Goal: Task Accomplishment & Management: Manage account settings

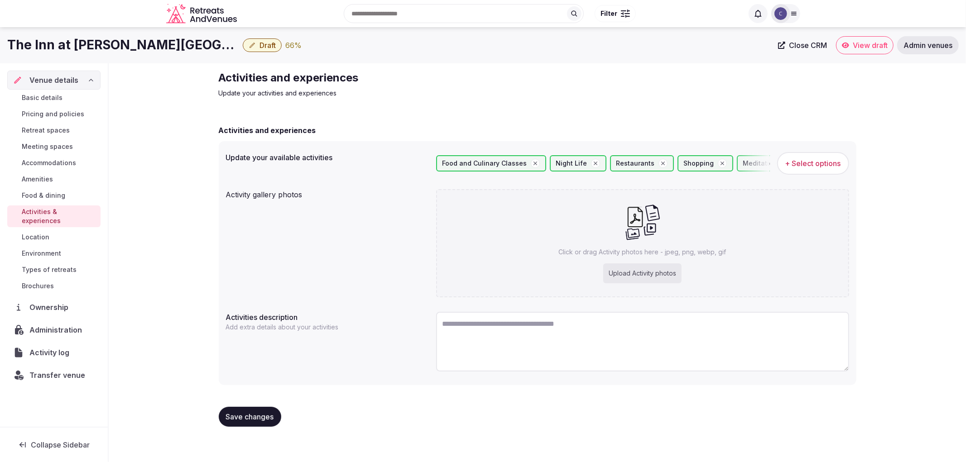
click at [54, 183] on link "Amenities" at bounding box center [53, 179] width 93 height 13
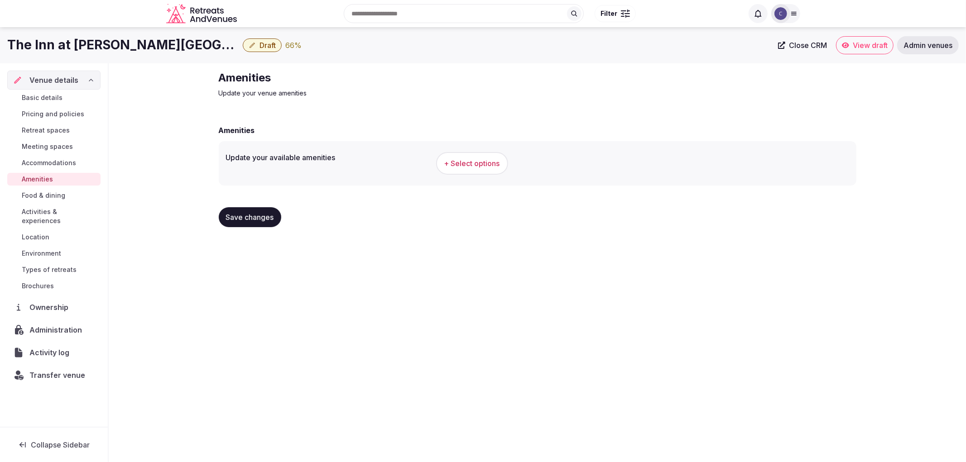
click at [48, 265] on span "Types of retreats" at bounding box center [49, 269] width 55 height 9
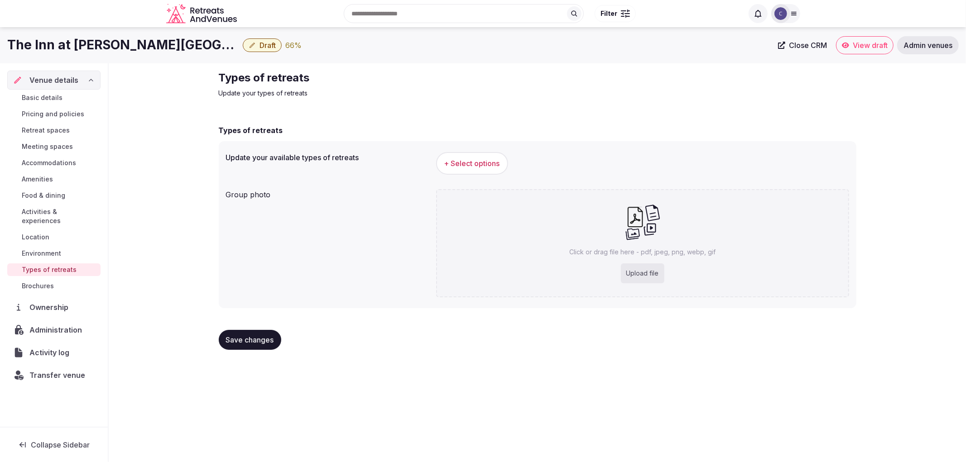
click at [49, 215] on span "Activities & experiences" at bounding box center [59, 216] width 75 height 18
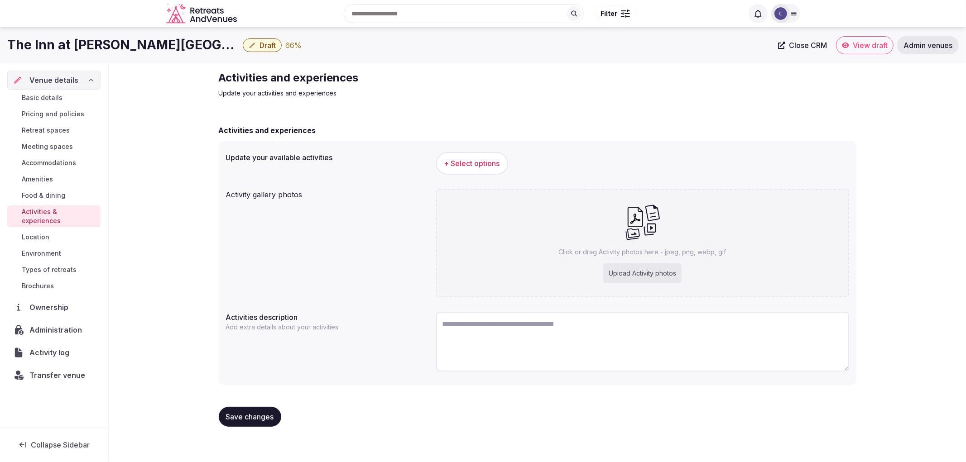
click at [474, 165] on span "+ Select options" at bounding box center [472, 163] width 56 height 10
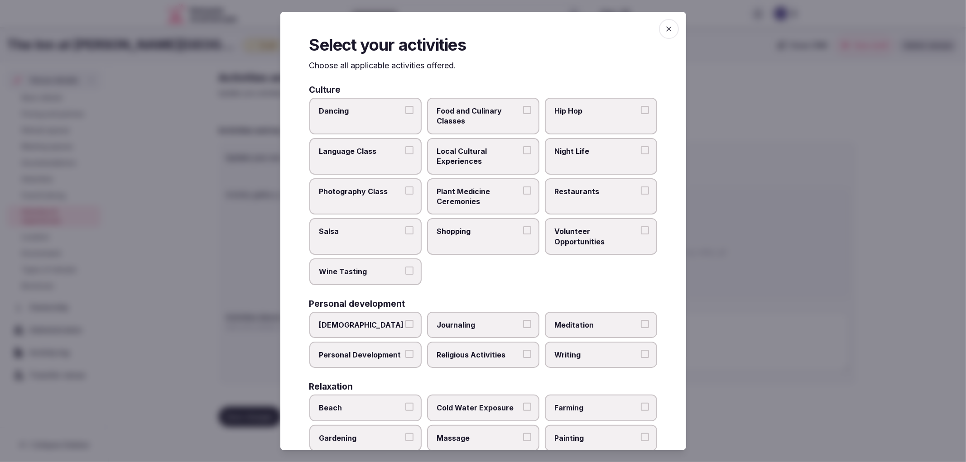
click at [481, 120] on span "Food and Culinary Classes" at bounding box center [478, 116] width 83 height 20
click at [523, 114] on button "Food and Culinary Classes" at bounding box center [527, 110] width 8 height 8
click at [571, 162] on label "Night Life" at bounding box center [601, 156] width 112 height 37
click at [641, 154] on button "Night Life" at bounding box center [645, 150] width 8 height 8
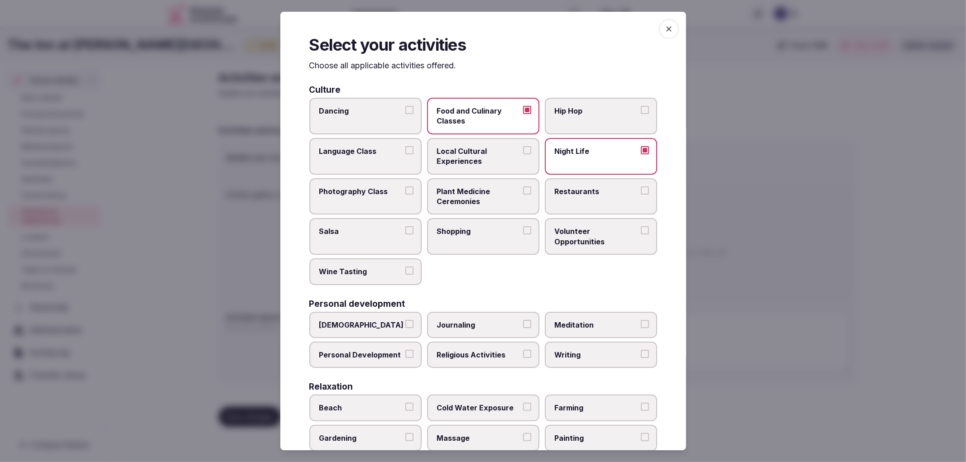
click at [495, 227] on span "Shopping" at bounding box center [478, 231] width 83 height 10
click at [523, 227] on button "Shopping" at bounding box center [527, 230] width 8 height 8
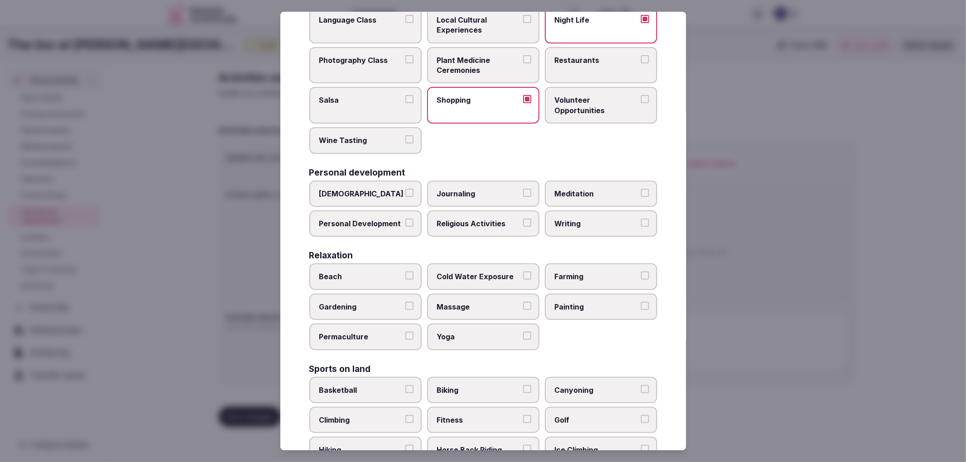
scroll to position [151, 0]
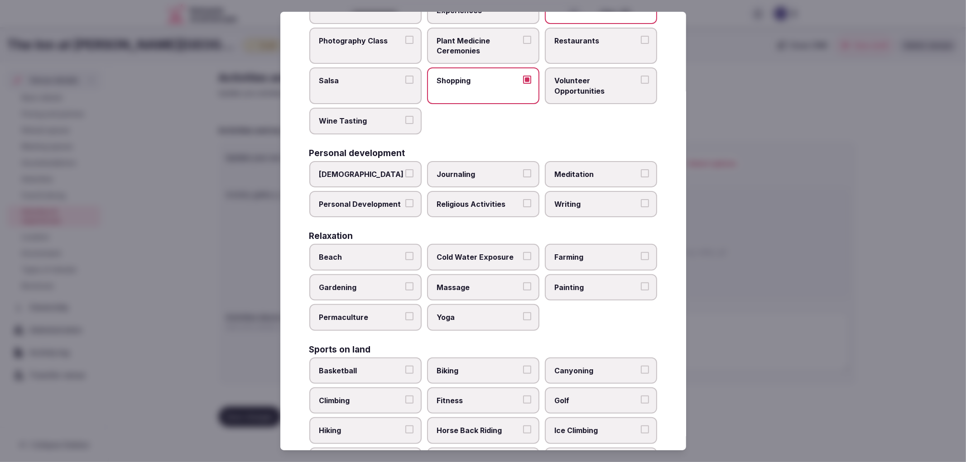
click at [592, 45] on label "Restaurants" at bounding box center [601, 46] width 112 height 37
click at [641, 44] on button "Restaurants" at bounding box center [645, 40] width 8 height 8
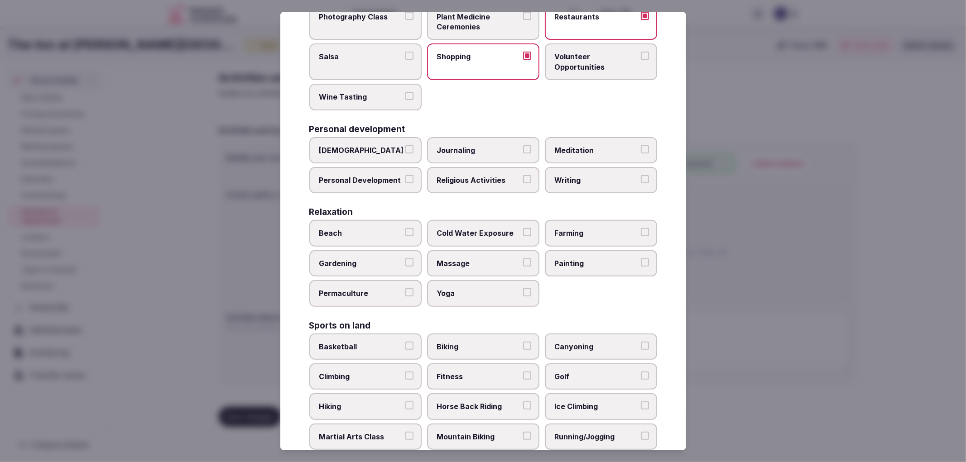
scroll to position [201, 0]
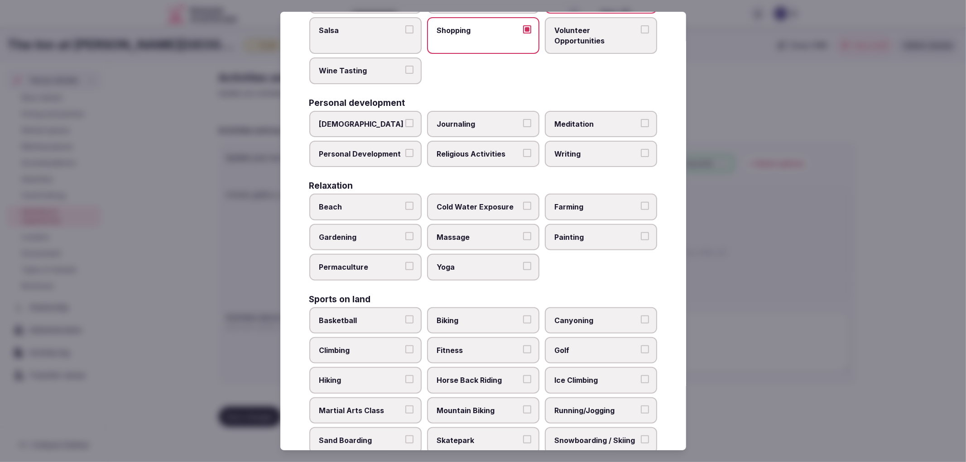
click at [512, 207] on label "Cold Water Exposure" at bounding box center [483, 207] width 112 height 26
click at [523, 207] on button "Cold Water Exposure" at bounding box center [527, 206] width 8 height 8
click at [509, 232] on span "Massage" at bounding box center [478, 237] width 83 height 10
click at [523, 232] on button "Massage" at bounding box center [527, 236] width 8 height 8
click at [575, 233] on span "Painting" at bounding box center [596, 237] width 83 height 10
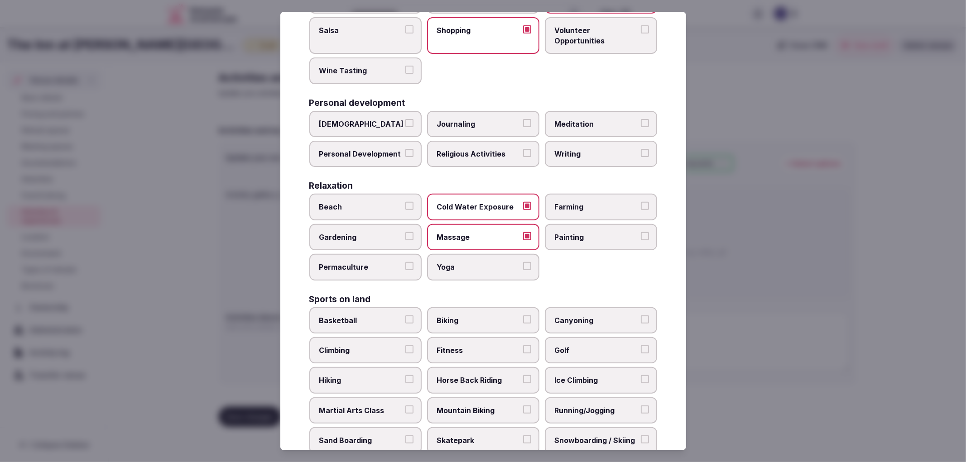
click at [641, 233] on button "Painting" at bounding box center [645, 236] width 8 height 8
click at [437, 262] on span "Yoga" at bounding box center [478, 267] width 83 height 10
click at [502, 262] on span "Yoga" at bounding box center [478, 267] width 83 height 10
click at [523, 262] on button "Yoga" at bounding box center [527, 266] width 8 height 8
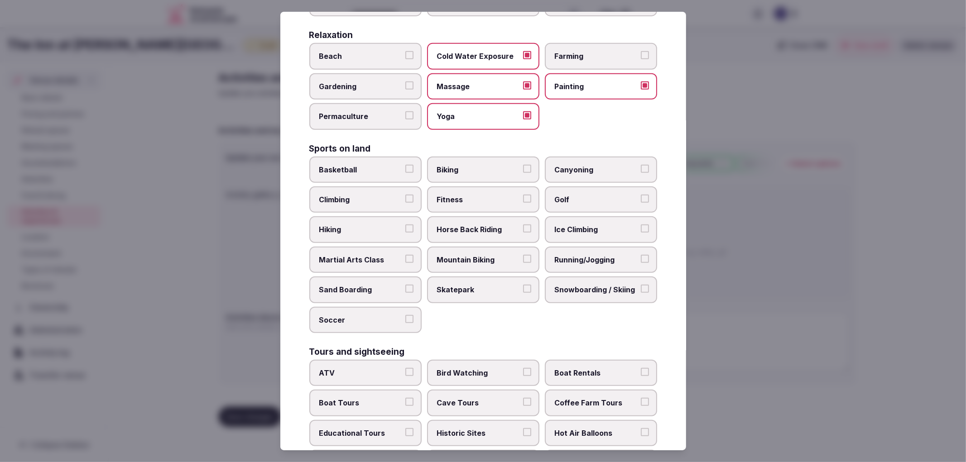
click at [498, 165] on span "Biking" at bounding box center [478, 170] width 83 height 10
click at [523, 165] on button "Biking" at bounding box center [527, 169] width 8 height 8
click at [580, 255] on span "Running/Jogging" at bounding box center [596, 260] width 83 height 10
click at [641, 255] on button "Running/Jogging" at bounding box center [645, 259] width 8 height 8
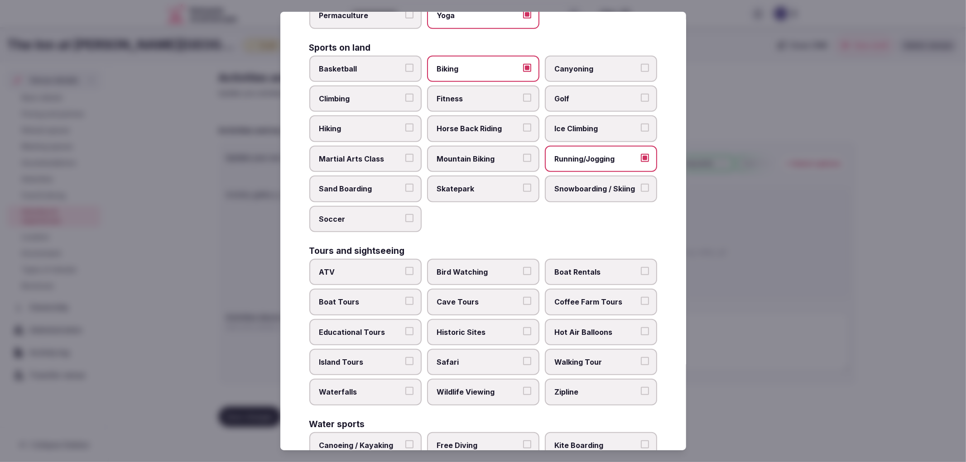
click at [503, 327] on span "Historic Sites" at bounding box center [478, 332] width 83 height 10
click at [523, 327] on button "Historic Sites" at bounding box center [527, 331] width 8 height 8
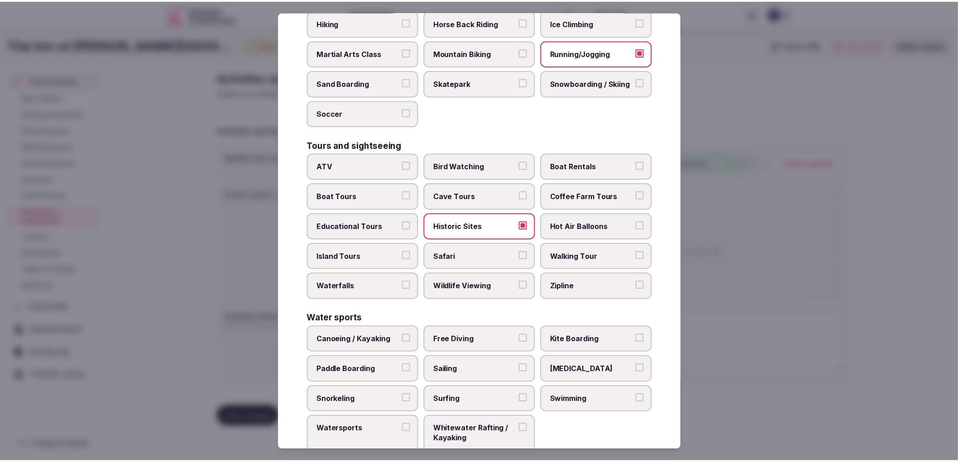
scroll to position [562, 0]
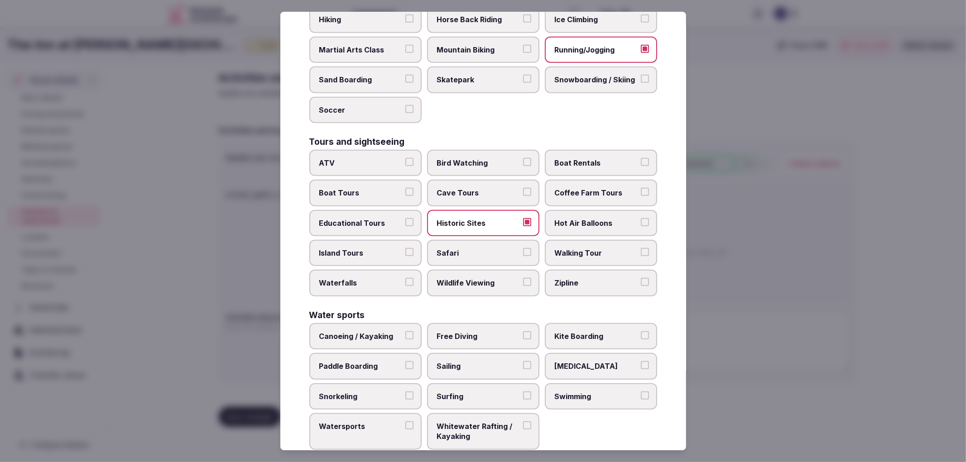
click at [582, 392] on span "Swimming" at bounding box center [596, 397] width 83 height 10
click at [641, 392] on button "Swimming" at bounding box center [645, 396] width 8 height 8
click at [766, 315] on div at bounding box center [483, 231] width 966 height 462
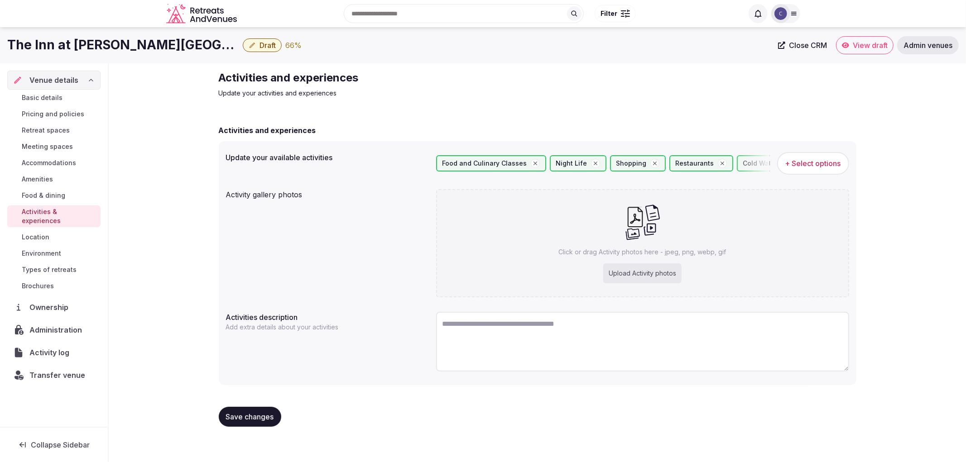
click at [627, 281] on div "Upload Activity photos" at bounding box center [642, 273] width 78 height 20
click at [618, 281] on div "Upload Activity photos" at bounding box center [642, 273] width 78 height 20
type input "**********"
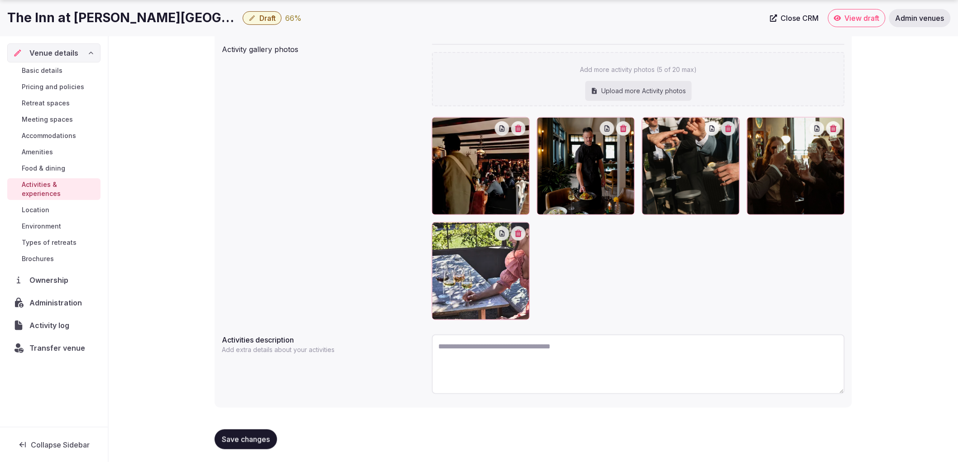
scroll to position [146, 0]
click at [268, 437] on span "Save changes" at bounding box center [246, 439] width 48 height 9
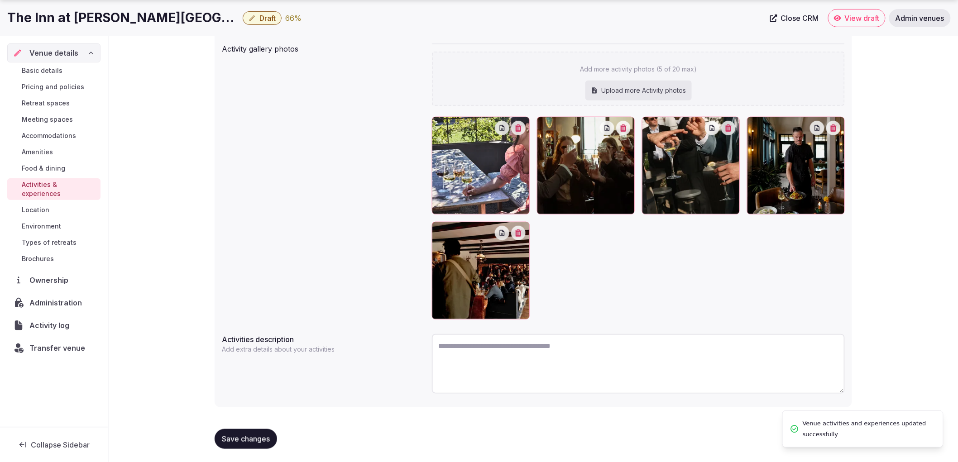
click at [268, 437] on span "Save changes" at bounding box center [246, 439] width 48 height 9
click at [247, 432] on button "Save changes" at bounding box center [246, 439] width 62 height 20
click at [263, 438] on span "Save changes" at bounding box center [246, 439] width 48 height 9
click at [44, 166] on span "Food & dining" at bounding box center [43, 168] width 43 height 9
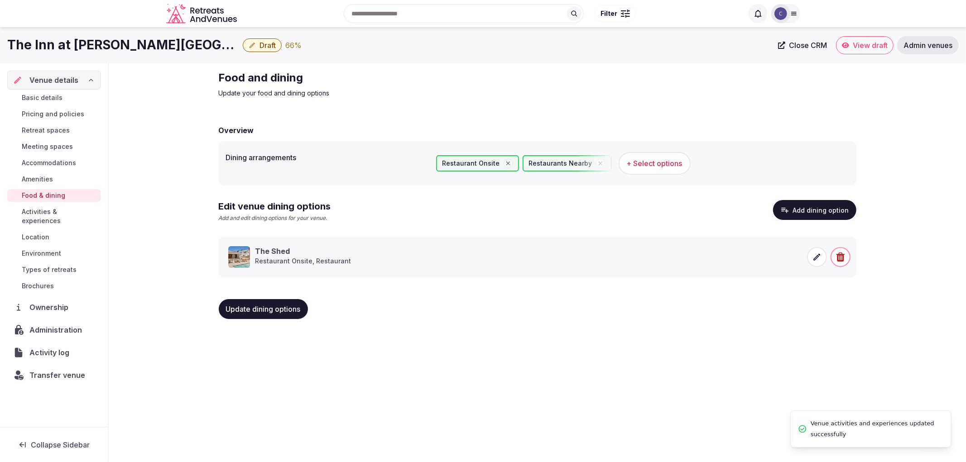
click at [46, 162] on span "Accommodations" at bounding box center [49, 162] width 54 height 9
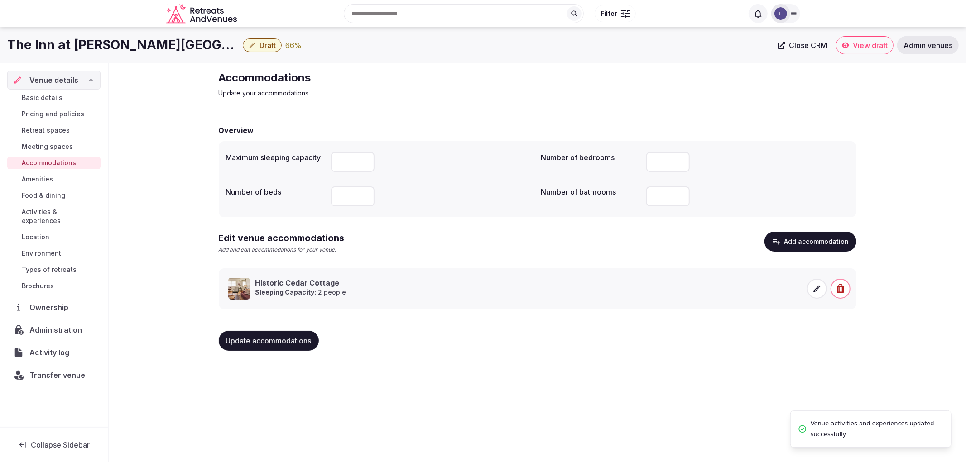
click at [46, 265] on span "Types of retreats" at bounding box center [49, 269] width 55 height 9
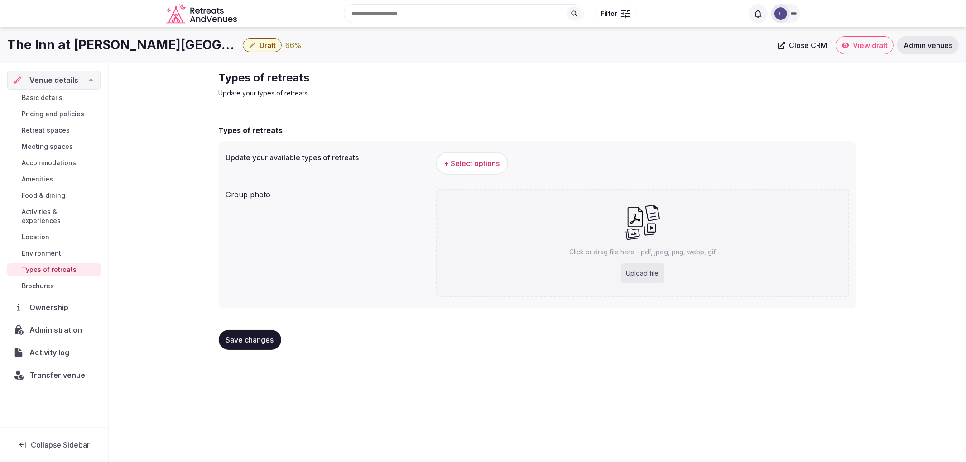
click at [33, 195] on span "Food & dining" at bounding box center [43, 195] width 43 height 9
click at [34, 187] on div "Basic details Pricing and policies Retreat spaces Meeting spaces Accommodations…" at bounding box center [53, 192] width 93 height 205
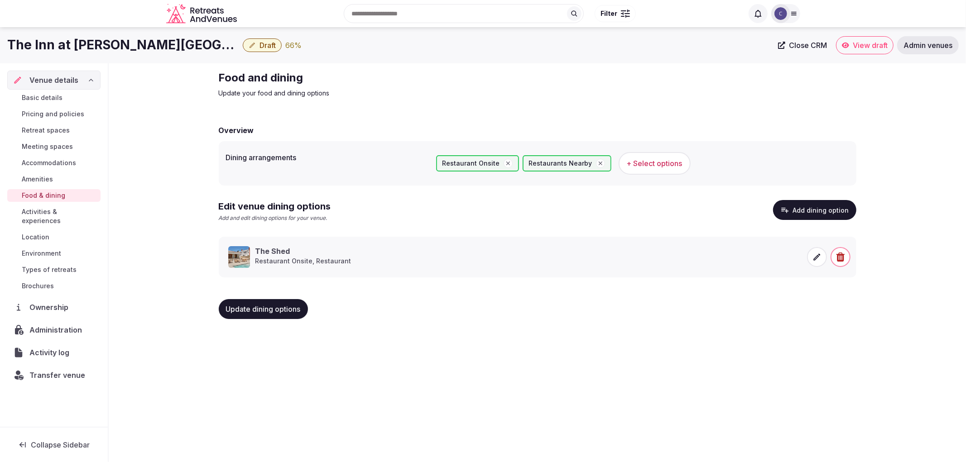
click at [53, 237] on div "Basic details Pricing and policies Retreat spaces Meeting spaces Accommodations…" at bounding box center [53, 192] width 93 height 205
click at [46, 234] on link "Location" at bounding box center [53, 237] width 93 height 13
click at [42, 247] on link "Environment" at bounding box center [53, 253] width 93 height 13
click at [35, 249] on span "Environment" at bounding box center [41, 253] width 39 height 9
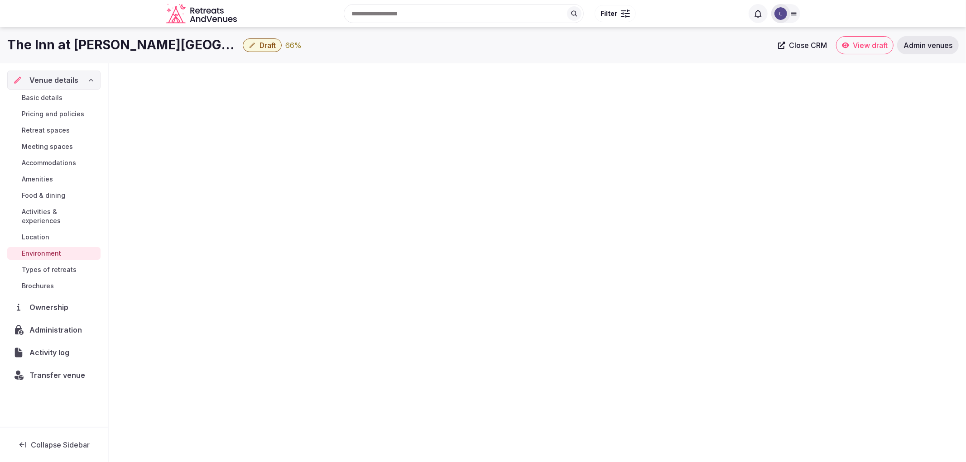
click at [34, 247] on link "Environment" at bounding box center [53, 253] width 93 height 13
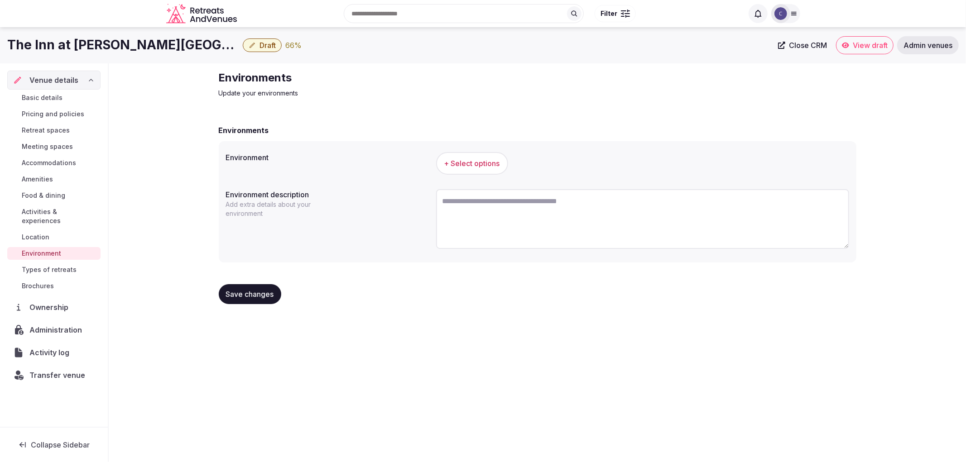
click at [39, 265] on span "Types of retreats" at bounding box center [49, 269] width 55 height 9
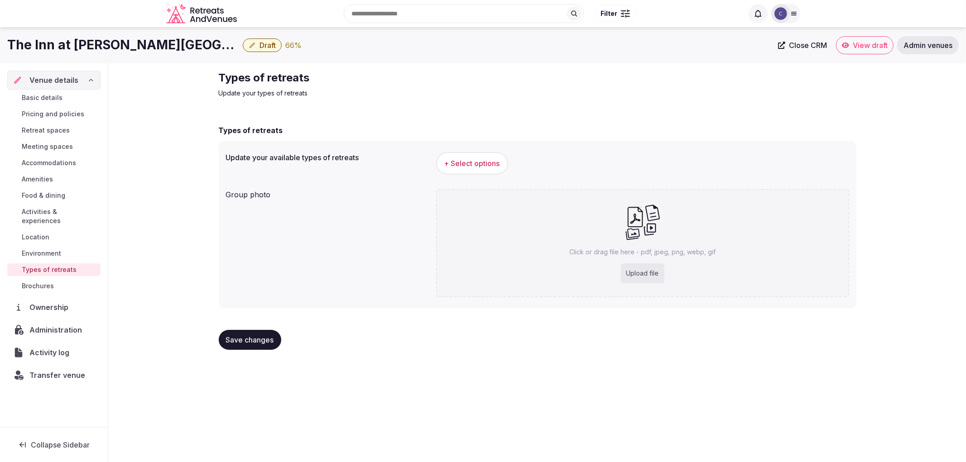
click at [474, 138] on div "Types of retreats Update your available types of retreats + Select options Grou…" at bounding box center [537, 216] width 637 height 183
click at [481, 164] on span "+ Select options" at bounding box center [472, 163] width 56 height 10
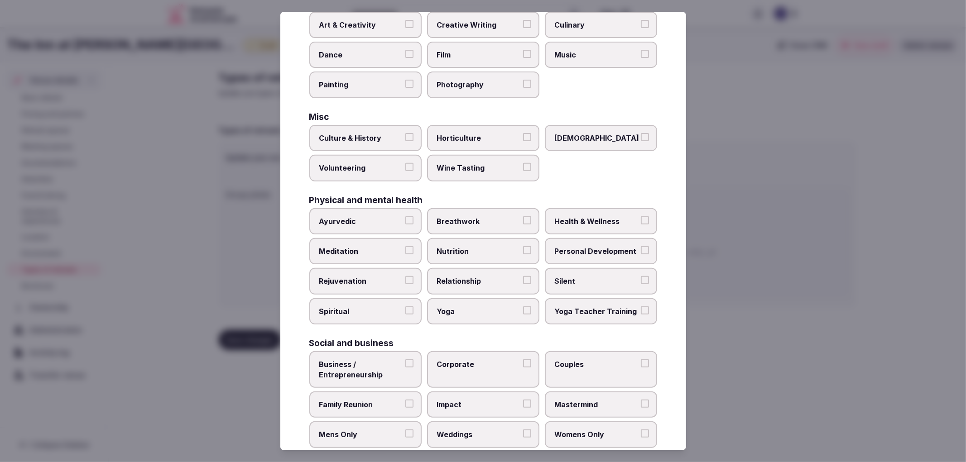
scroll to position [235, 0]
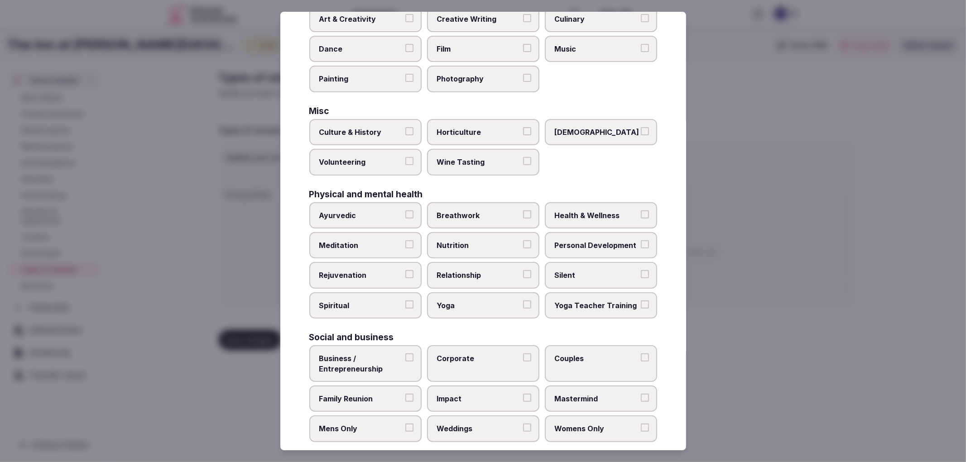
click at [470, 361] on label "Corporate" at bounding box center [483, 363] width 112 height 37
click at [523, 361] on button "Corporate" at bounding box center [527, 358] width 8 height 8
click at [496, 424] on span "Weddings" at bounding box center [478, 429] width 83 height 10
click at [523, 424] on button "Weddings" at bounding box center [527, 428] width 8 height 8
click at [387, 394] on span "Family Reunion" at bounding box center [360, 399] width 83 height 10
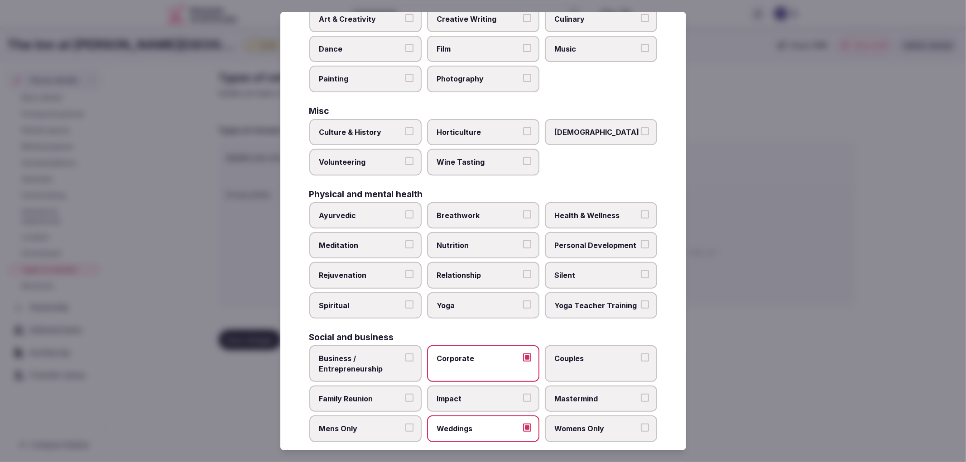
click at [405, 394] on button "Family Reunion" at bounding box center [409, 398] width 8 height 8
click at [745, 351] on div at bounding box center [483, 231] width 966 height 462
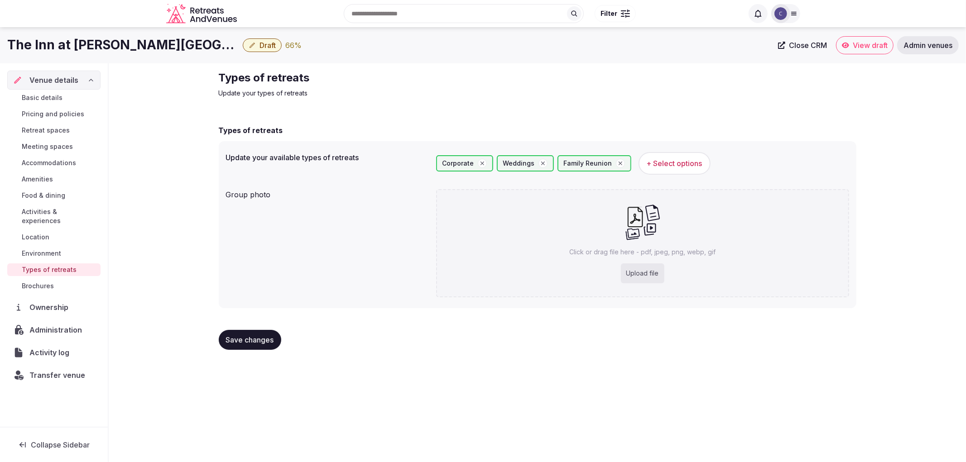
click at [652, 253] on p "Click or drag file here - pdf, jpeg, png, webp, gif" at bounding box center [642, 252] width 146 height 9
type input "**********"
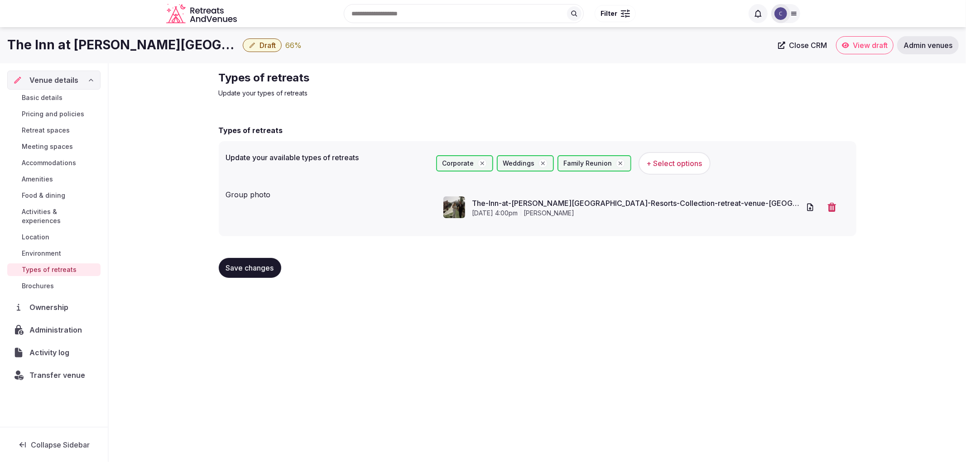
click at [260, 269] on span "Save changes" at bounding box center [250, 267] width 48 height 9
click at [266, 263] on span "Save changes" at bounding box center [250, 267] width 48 height 9
drag, startPoint x: 213, startPoint y: 77, endPoint x: 349, endPoint y: 77, distance: 135.8
click at [349, 77] on div "Types of retreats Update your types of retreats Types of retreats Update your a…" at bounding box center [537, 177] width 652 height 229
click at [58, 249] on span "Environment" at bounding box center [41, 253] width 39 height 9
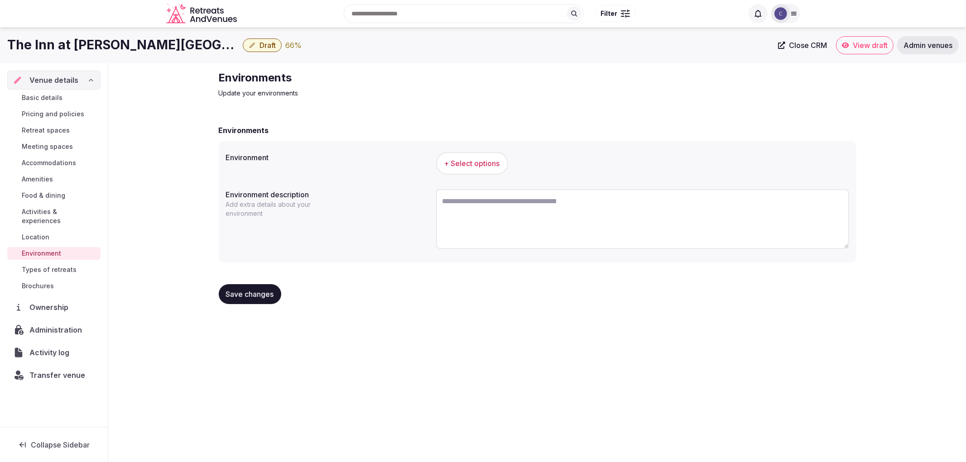
click at [47, 211] on span "Activities & experiences" at bounding box center [59, 216] width 75 height 18
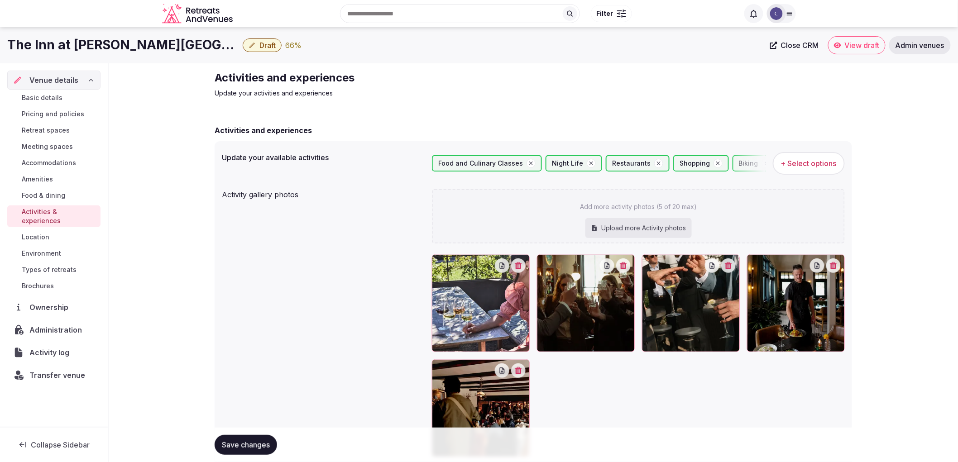
click at [60, 249] on span "Environment" at bounding box center [41, 253] width 39 height 9
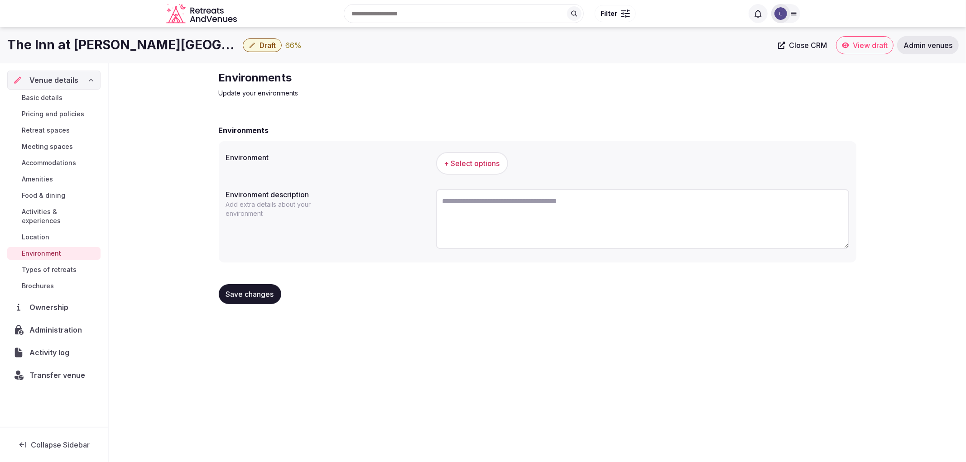
click at [70, 263] on link "Types of retreats" at bounding box center [53, 269] width 93 height 13
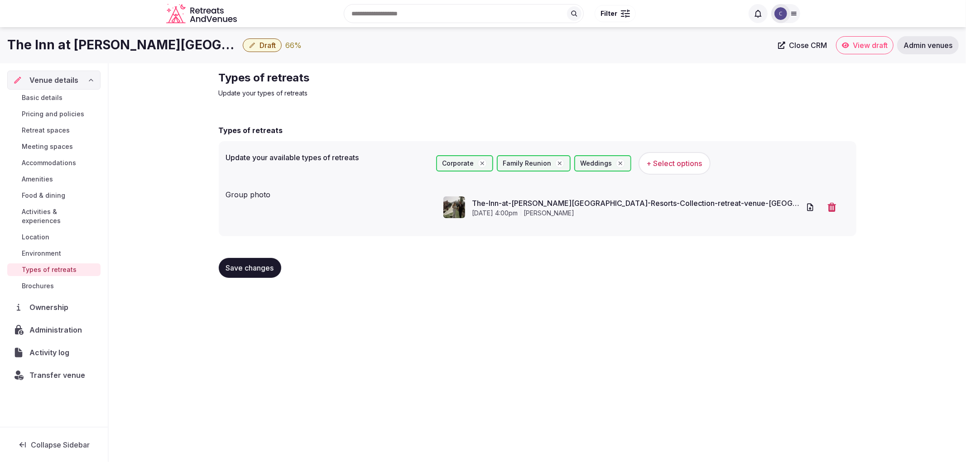
click at [73, 247] on link "Environment" at bounding box center [53, 253] width 93 height 13
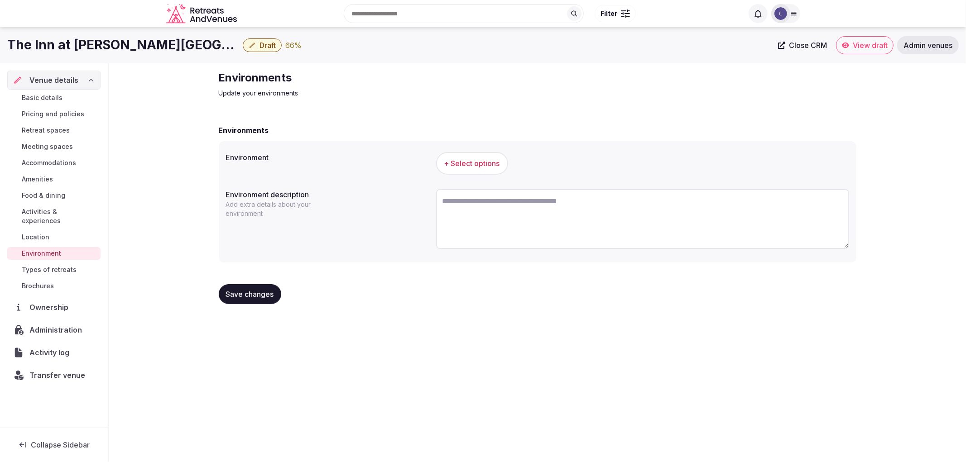
click at [472, 161] on span "+ Select options" at bounding box center [472, 163] width 56 height 10
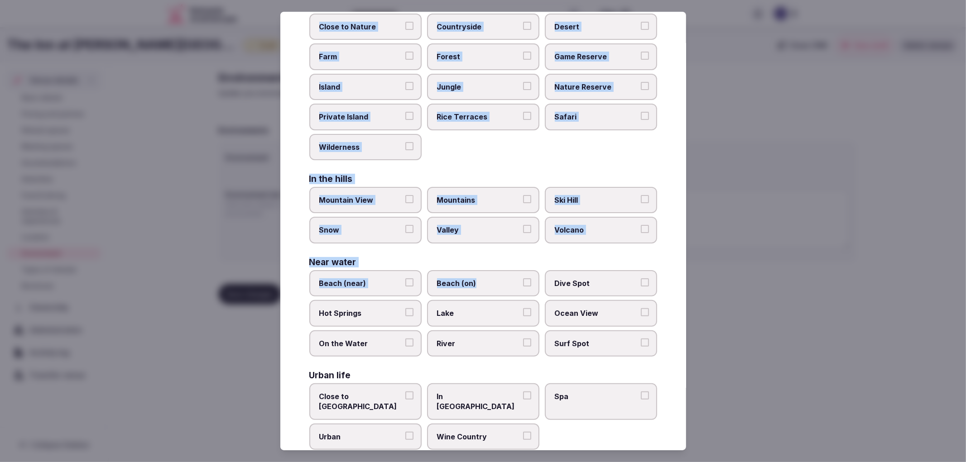
scroll to position [85, 0]
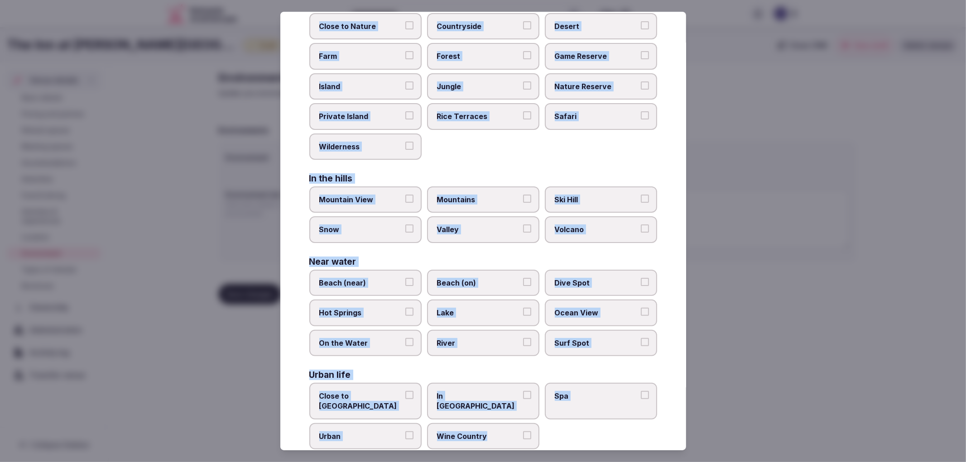
drag, startPoint x: 306, startPoint y: 91, endPoint x: 554, endPoint y: 420, distance: 411.8
click at [554, 420] on div "Select your environment Choose all applicable environments offered. In nature C…" at bounding box center [483, 231] width 406 height 439
copy div "In nature Close to [GEOGRAPHIC_DATA] Private Island [GEOGRAPHIC_DATA] Safari Wi…"
